Goal: Information Seeking & Learning: Check status

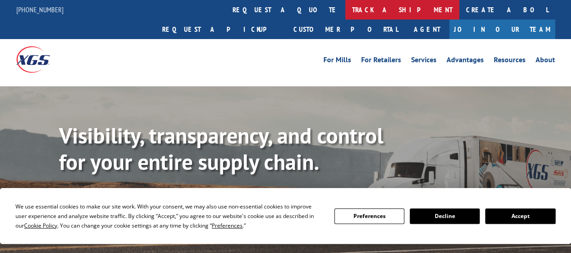
click at [345, 9] on link "track a shipment" at bounding box center [402, 10] width 114 height 20
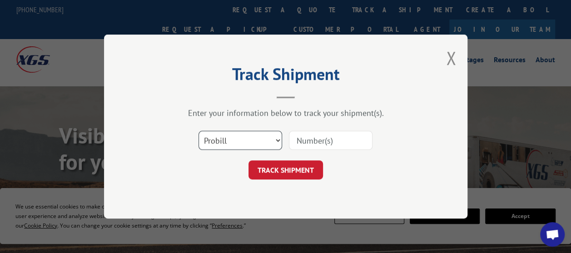
click at [254, 146] on select "Select category... Probill BOL PO" at bounding box center [241, 140] width 84 height 19
select select "po"
click at [199, 131] on select "Select category... Probill BOL PO" at bounding box center [241, 140] width 84 height 19
click at [307, 136] on input at bounding box center [331, 140] width 84 height 19
paste input "64539120"
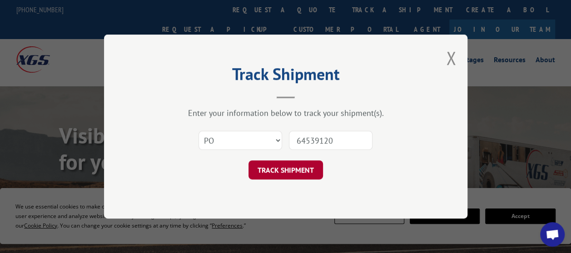
type input "64539120"
click at [272, 168] on button "TRACK SHIPMENT" at bounding box center [286, 169] width 75 height 19
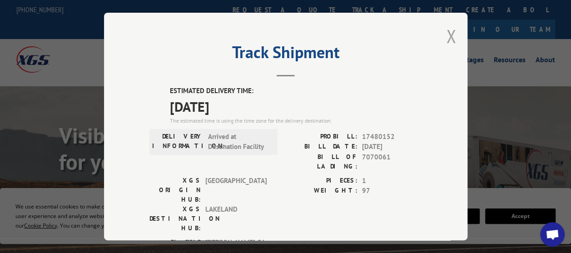
click at [448, 36] on button "Close modal" at bounding box center [451, 36] width 10 height 24
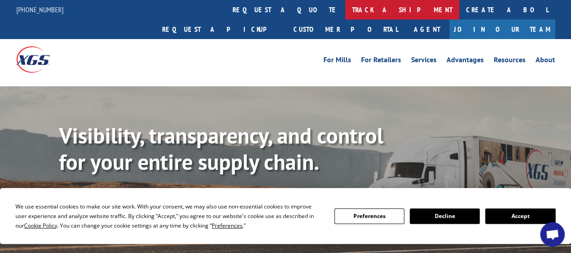
click at [345, 5] on link "track a shipment" at bounding box center [402, 10] width 114 height 20
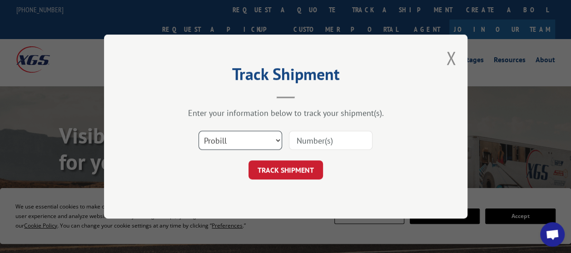
click at [239, 140] on select "Select category... Probill BOL PO" at bounding box center [241, 140] width 84 height 19
select select "po"
click at [199, 131] on select "Select category... Probill BOL PO" at bounding box center [241, 140] width 84 height 19
click at [333, 139] on input at bounding box center [331, 140] width 84 height 19
paste input "51534702"
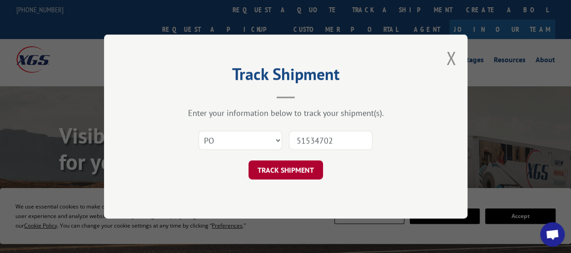
type input "51534702"
click at [294, 168] on button "TRACK SHIPMENT" at bounding box center [286, 169] width 75 height 19
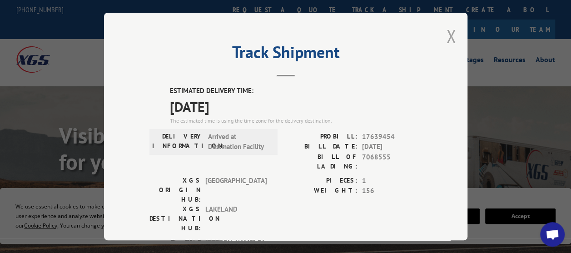
click at [450, 35] on button "Close modal" at bounding box center [451, 36] width 10 height 24
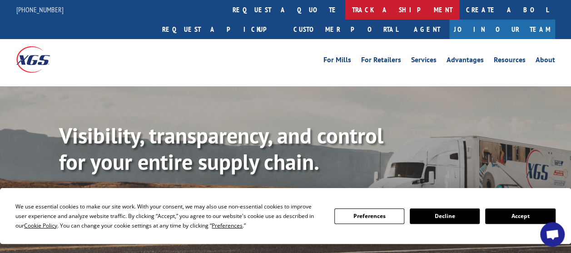
click at [345, 8] on link "track a shipment" at bounding box center [402, 10] width 114 height 20
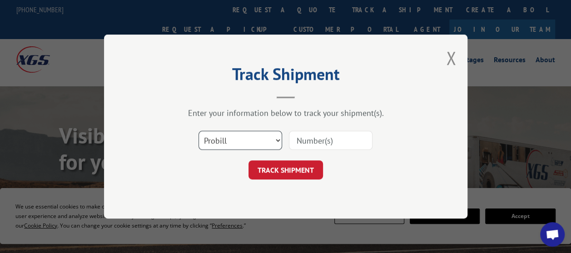
click at [258, 137] on select "Select category... Probill BOL PO" at bounding box center [241, 140] width 84 height 19
select select "po"
click at [199, 131] on select "Select category... Probill BOL PO" at bounding box center [241, 140] width 84 height 19
click at [298, 138] on input at bounding box center [331, 140] width 84 height 19
paste input "51534702"
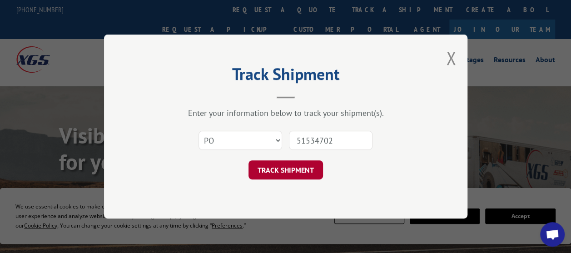
type input "51534702"
click at [295, 164] on button "TRACK SHIPMENT" at bounding box center [286, 169] width 75 height 19
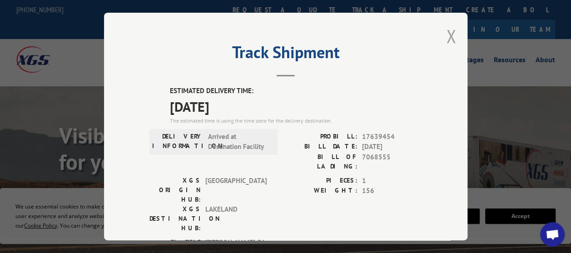
click at [447, 35] on button "Close modal" at bounding box center [451, 36] width 10 height 24
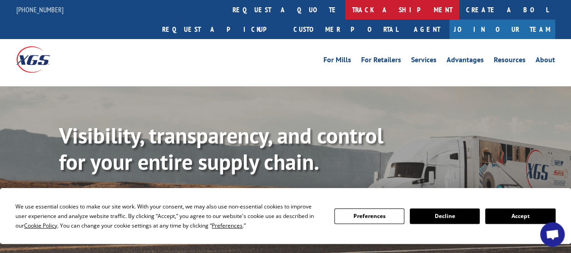
click at [345, 11] on link "track a shipment" at bounding box center [402, 10] width 114 height 20
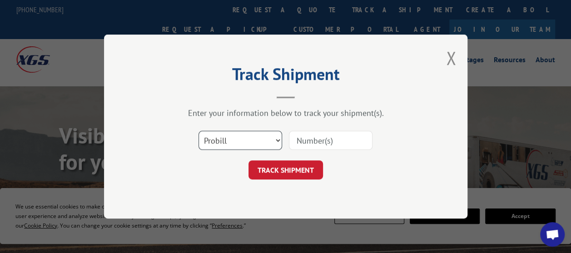
click at [263, 140] on select "Select category... Probill BOL PO" at bounding box center [241, 140] width 84 height 19
select select "po"
click at [199, 131] on select "Select category... Probill BOL PO" at bounding box center [241, 140] width 84 height 19
click at [309, 140] on input at bounding box center [331, 140] width 84 height 19
paste input "87521476"
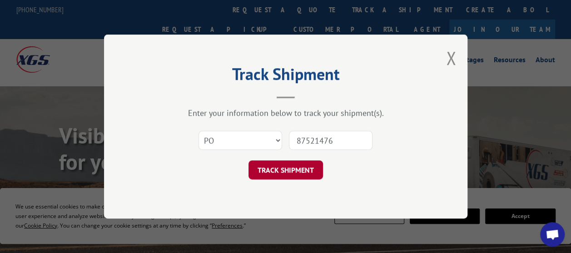
type input "87521476"
click at [294, 165] on button "TRACK SHIPMENT" at bounding box center [286, 169] width 75 height 19
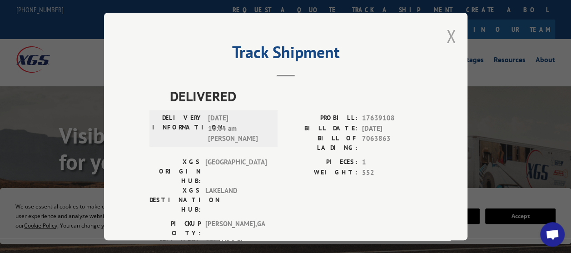
click at [449, 32] on button "Close modal" at bounding box center [451, 36] width 10 height 24
